Goal: Task Accomplishment & Management: Manage account settings

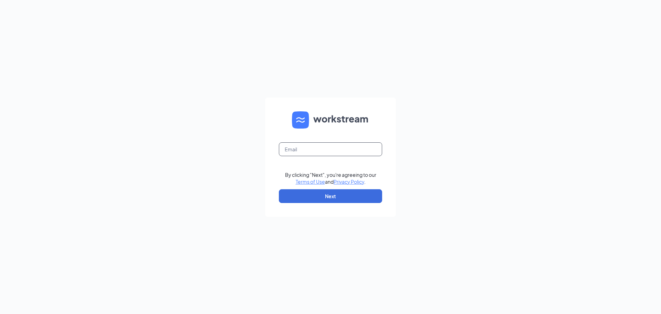
click at [322, 150] on input "text" at bounding box center [330, 149] width 103 height 14
type input "[EMAIL_ADDRESS][DOMAIN_NAME]"
click at [339, 194] on button "Next" at bounding box center [330, 196] width 103 height 14
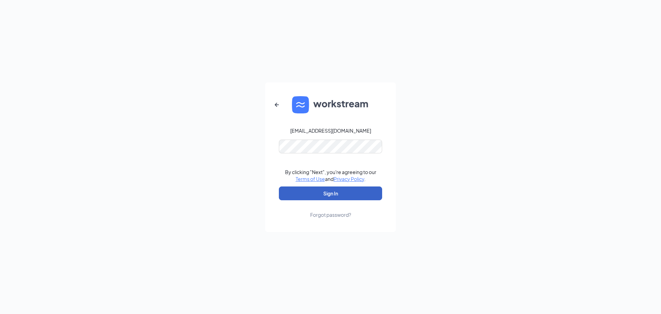
click at [339, 197] on button "Sign In" at bounding box center [330, 193] width 103 height 14
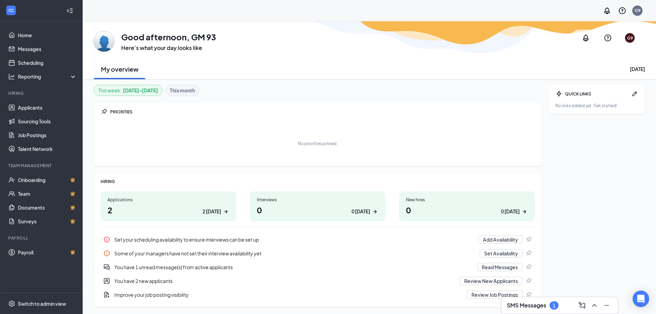
click at [550, 307] on div "1" at bounding box center [554, 305] width 9 height 8
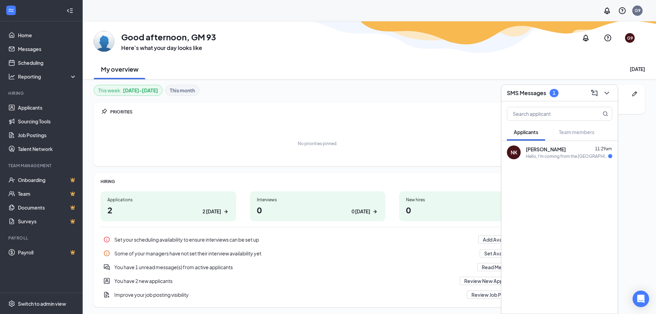
click at [551, 154] on div "Hello, I'm coming from the [GEOGRAPHIC_DATA] location in [GEOGRAPHIC_DATA]." at bounding box center [567, 156] width 82 height 6
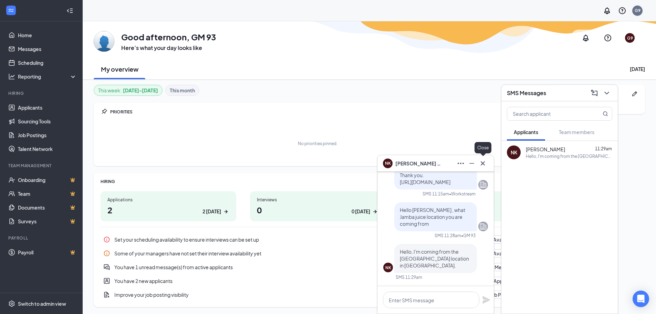
click at [485, 163] on icon "Cross" at bounding box center [483, 163] width 8 height 8
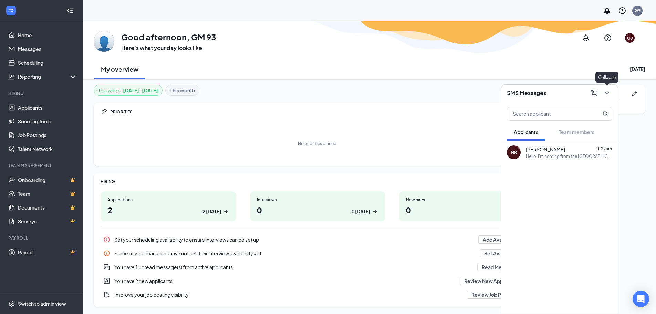
click at [608, 94] on icon "ChevronDown" at bounding box center [607, 93] width 8 height 8
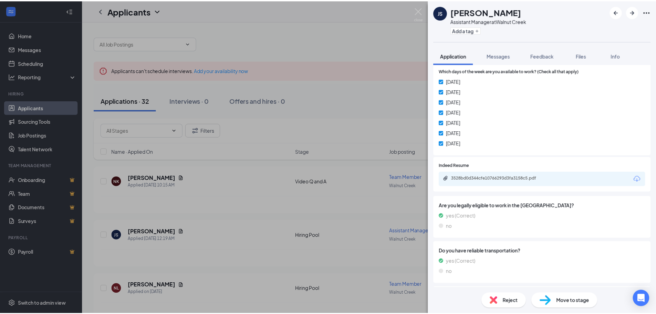
scroll to position [110, 0]
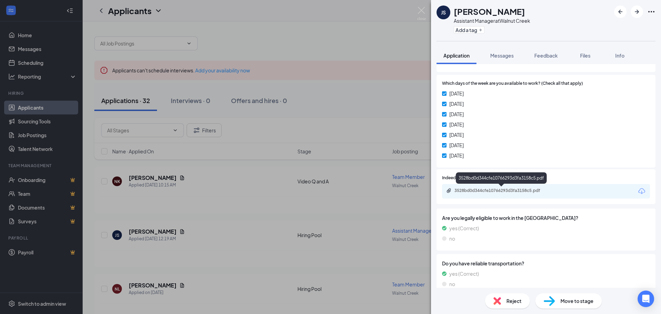
click at [476, 190] on div "3528bd0d344cfe10766293d3fa3158c5.pdf" at bounding box center [503, 191] width 96 height 6
click at [384, 100] on div "JS Justin Sweeney Assistant Manager at Walnut Creek Add a tag Application Messa…" at bounding box center [330, 157] width 661 height 314
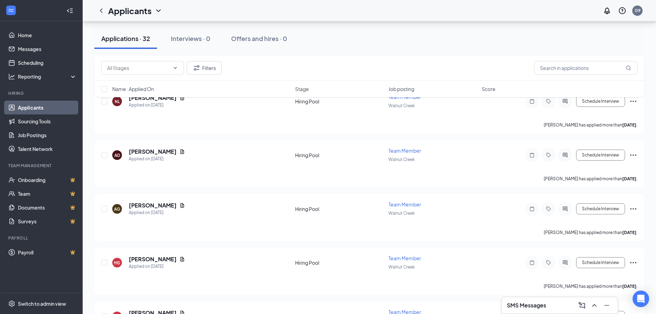
scroll to position [172, 0]
